Goal: Find specific page/section: Find specific page/section

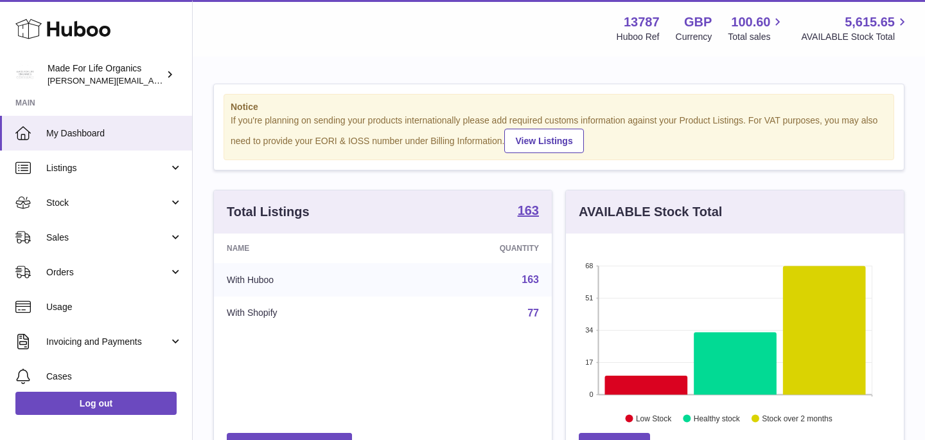
scroll to position [201, 338]
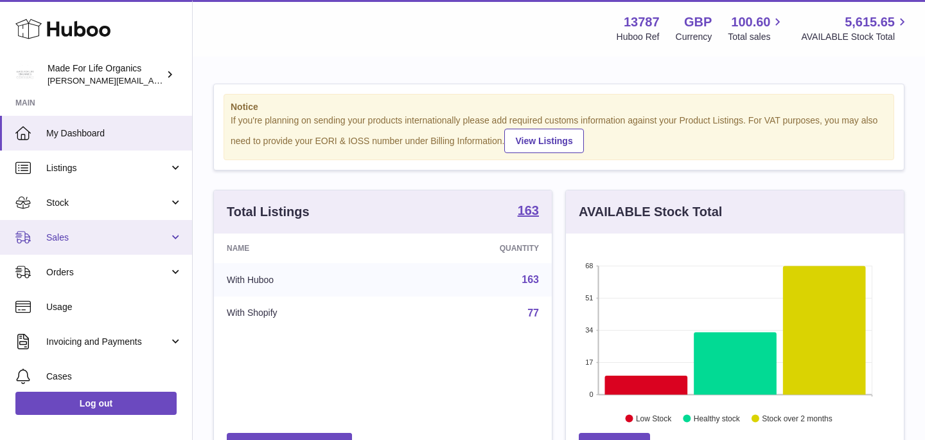
click at [78, 238] on span "Sales" at bounding box center [107, 237] width 123 height 12
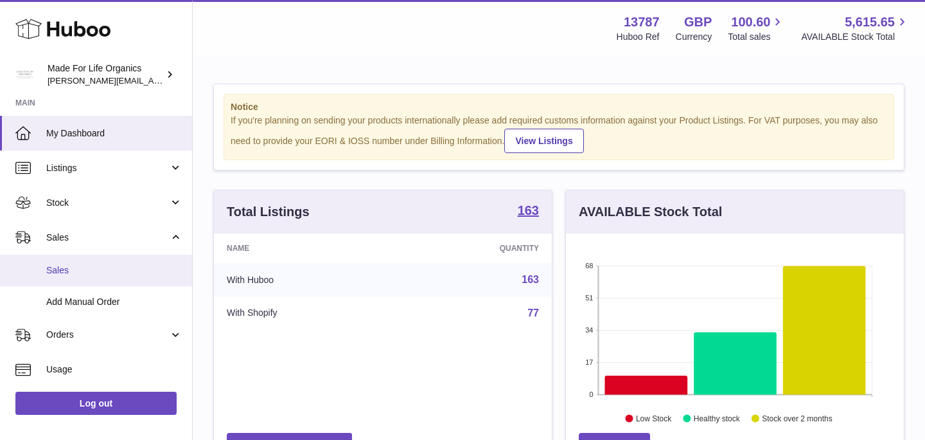
click at [69, 262] on link "Sales" at bounding box center [96, 269] width 192 height 31
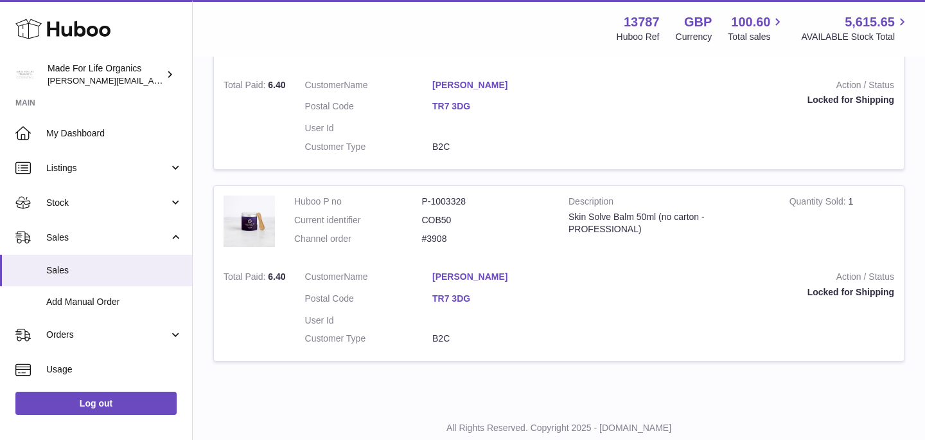
scroll to position [1333, 0]
